Goal: Information Seeking & Learning: Learn about a topic

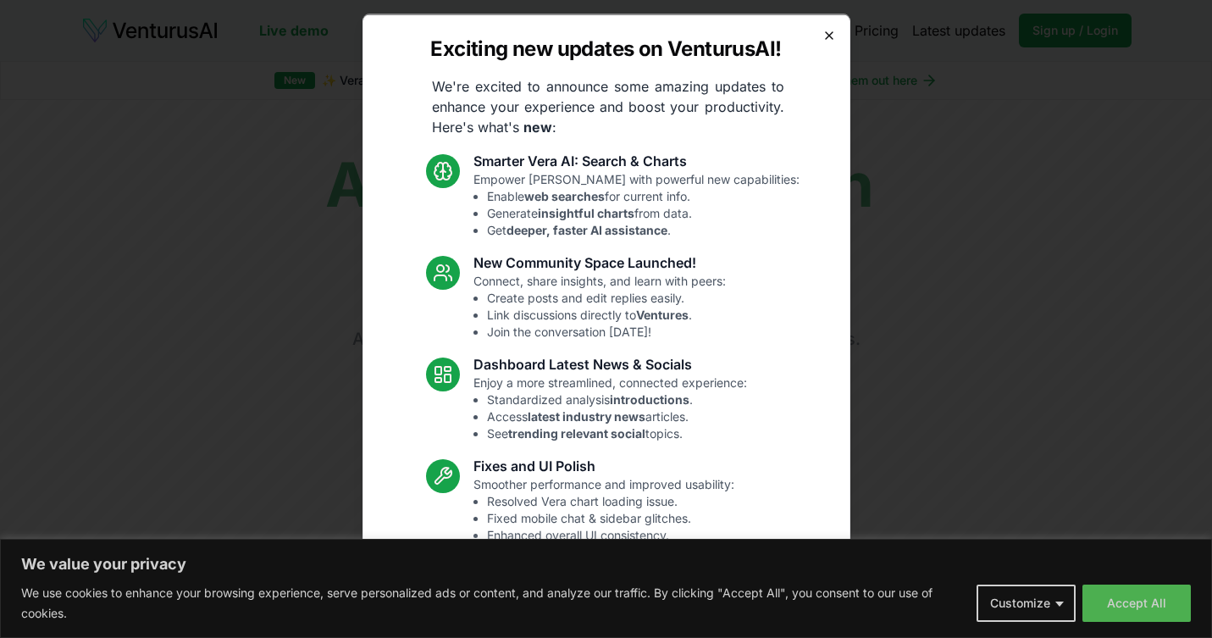
click at [825, 34] on icon "button" at bounding box center [830, 35] width 14 height 14
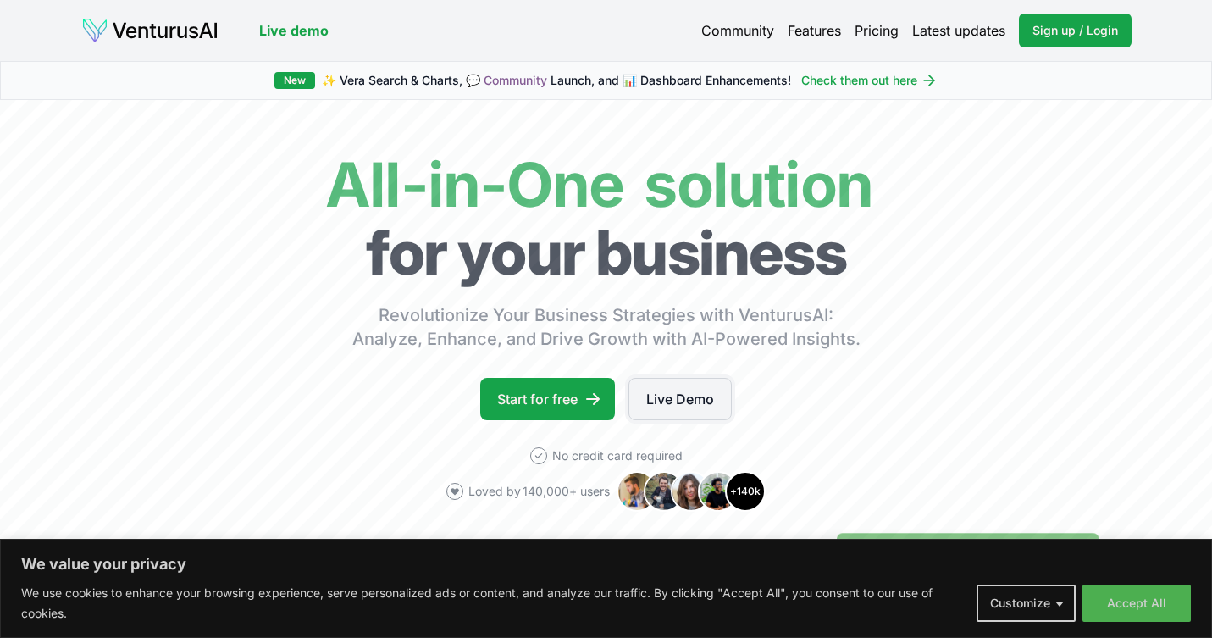
click at [699, 389] on link "Live Demo" at bounding box center [680, 399] width 103 height 42
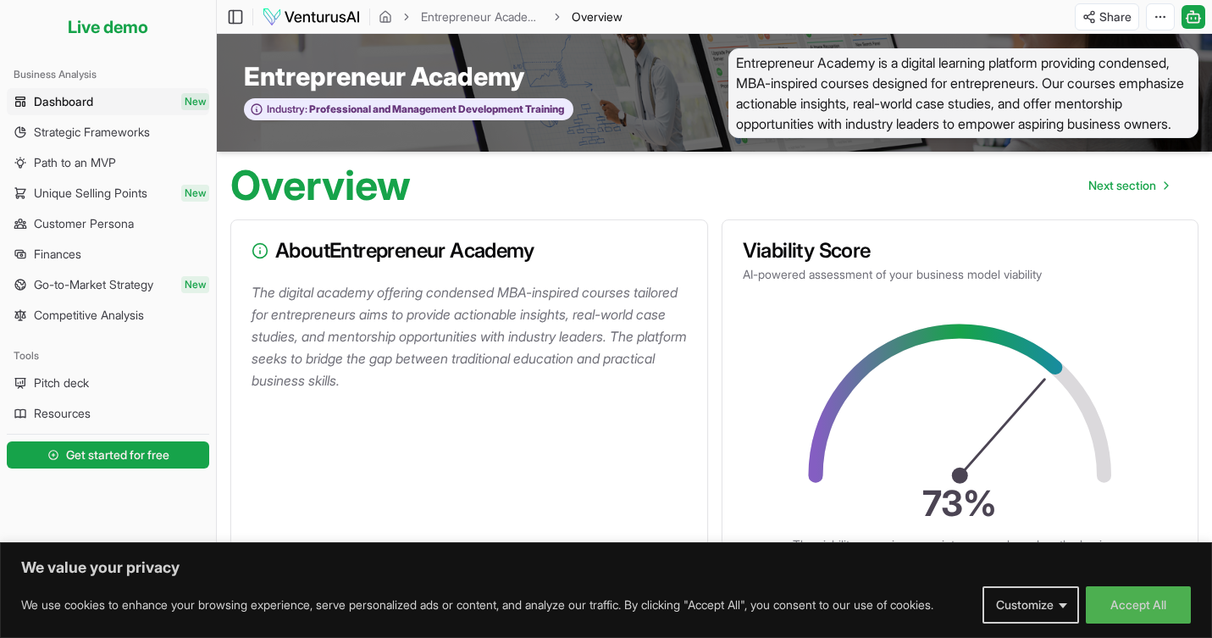
click at [1151, 622] on div "We use cookies to enhance your browsing experience, serve personalized ads or c…" at bounding box center [606, 604] width 1170 height 37
click at [1147, 615] on button "Accept All" at bounding box center [1138, 604] width 105 height 37
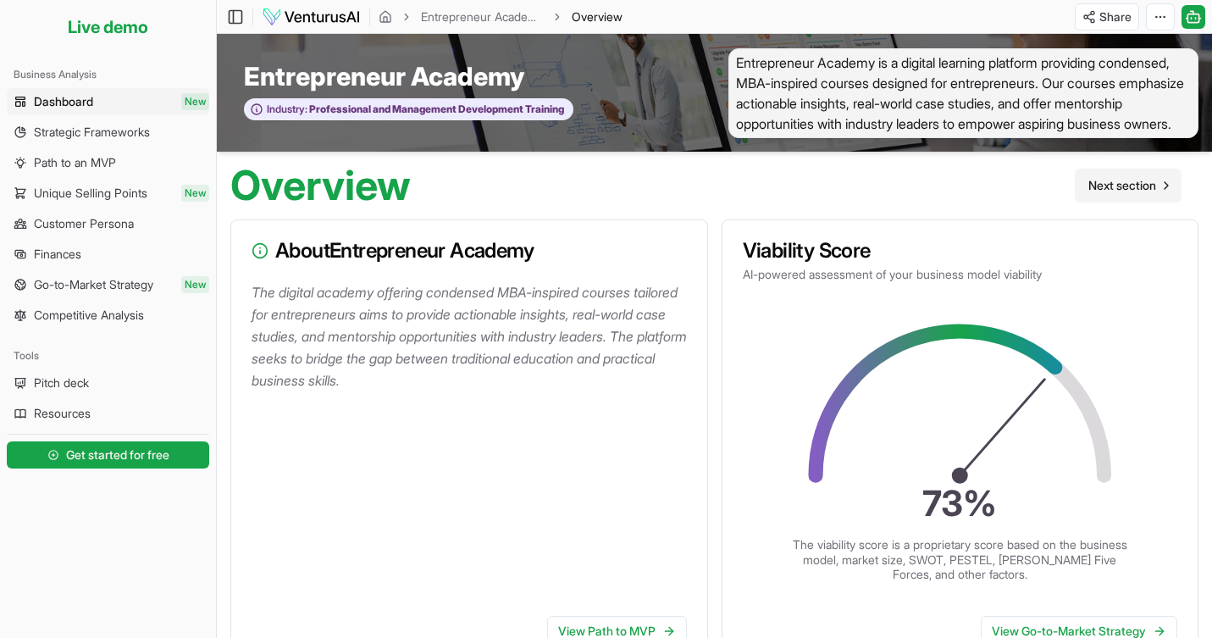
click at [1117, 194] on span "Next section" at bounding box center [1123, 185] width 68 height 17
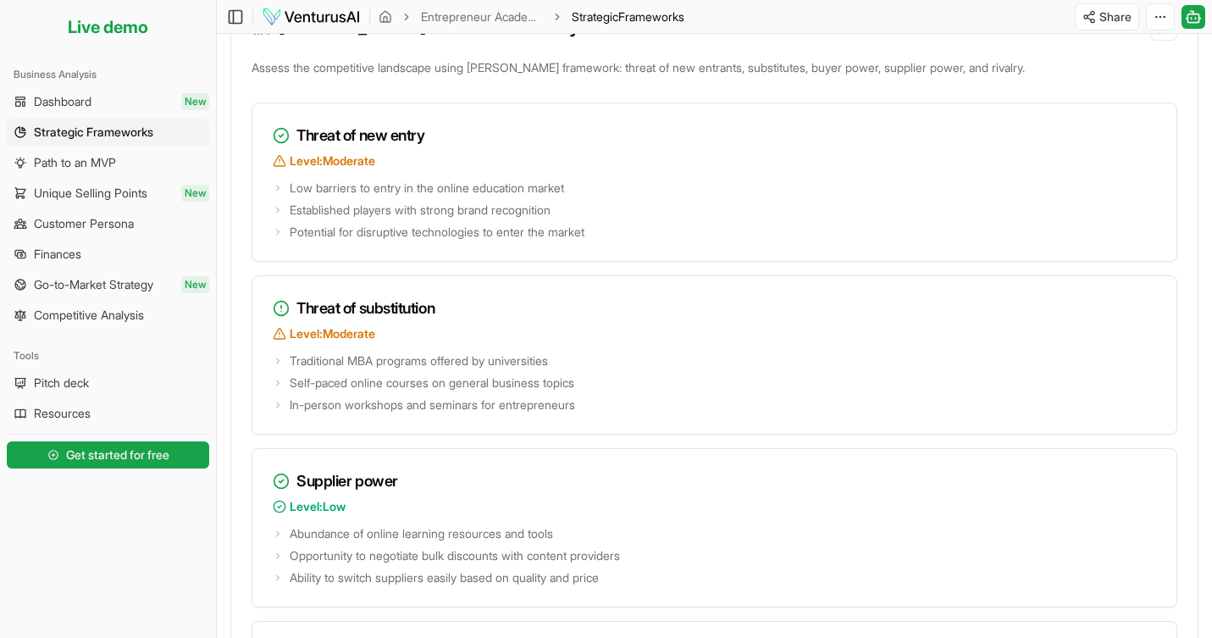
scroll to position [1779, 0]
